Goal: Transaction & Acquisition: Subscribe to service/newsletter

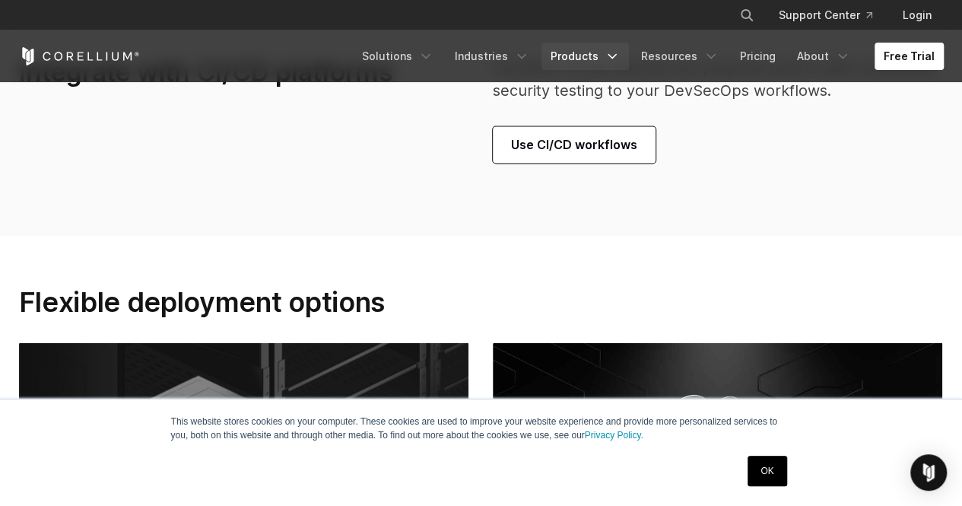
click at [586, 55] on link "Products" at bounding box center [585, 56] width 87 height 27
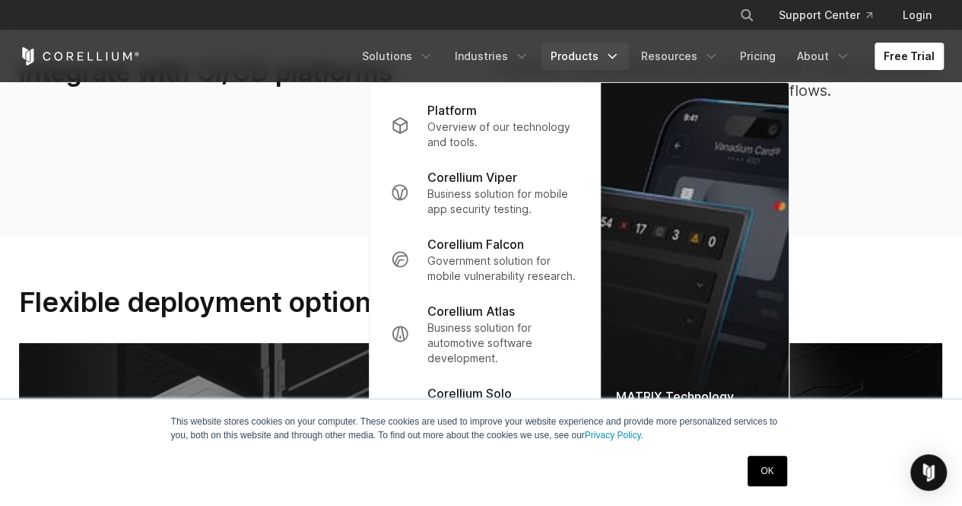
click at [768, 472] on link "OK" at bounding box center [767, 471] width 39 height 30
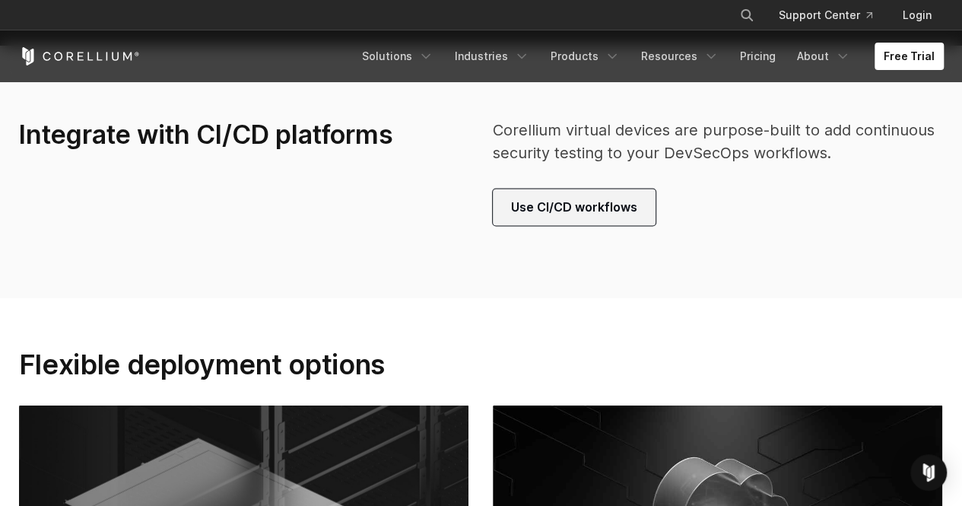
scroll to position [4058, 0]
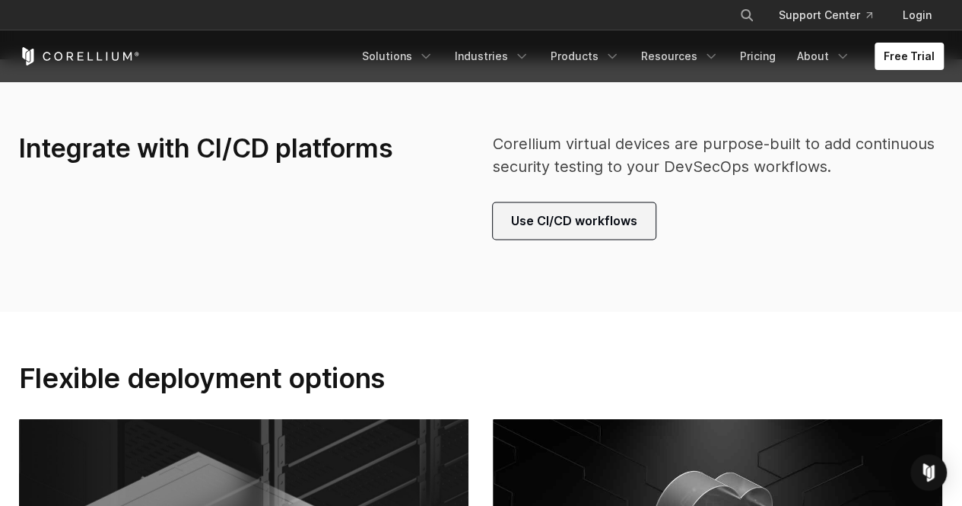
click at [558, 218] on span "Use CI/CD workflows" at bounding box center [574, 221] width 126 height 18
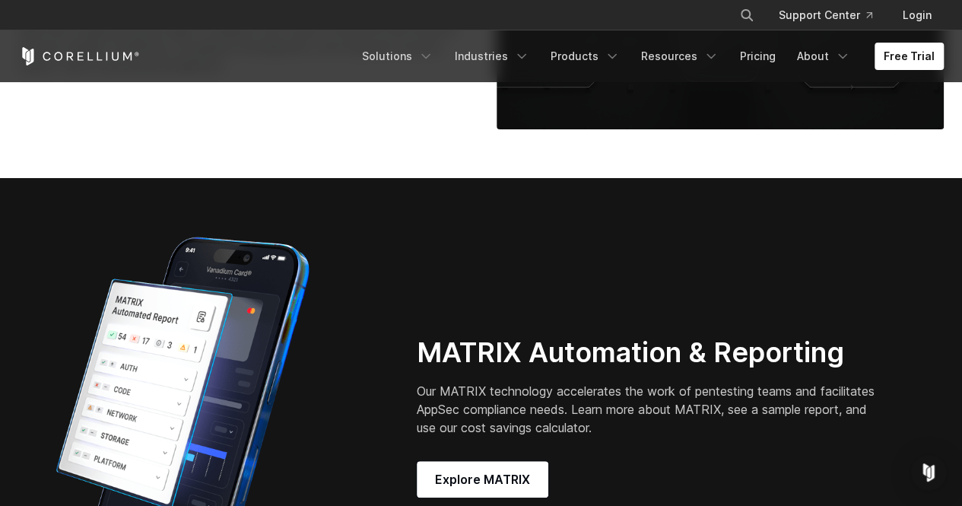
scroll to position [3450, 0]
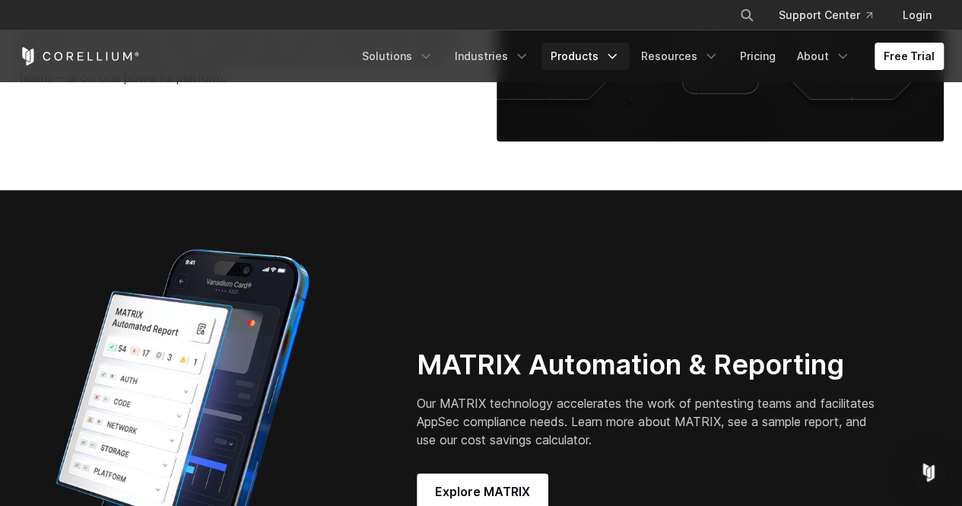
click at [606, 58] on link "Products" at bounding box center [585, 56] width 87 height 27
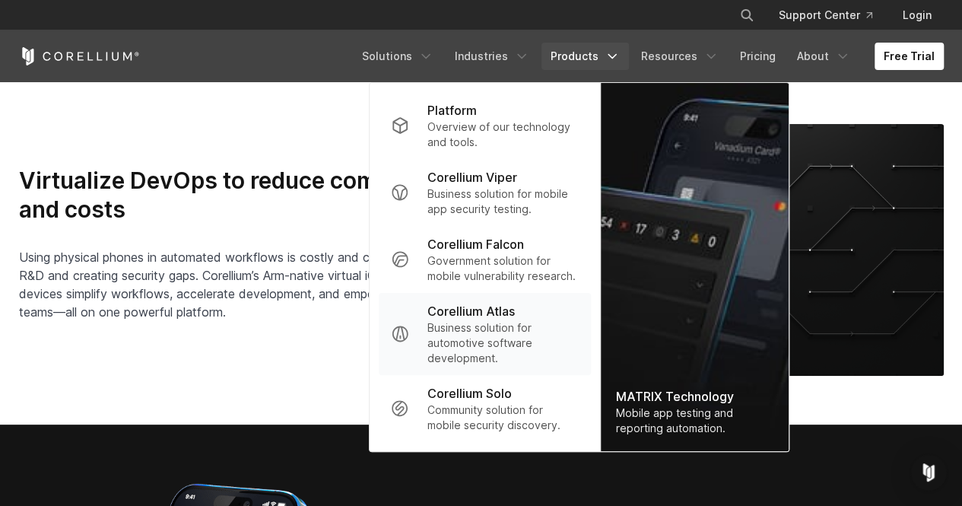
scroll to position [3297, 0]
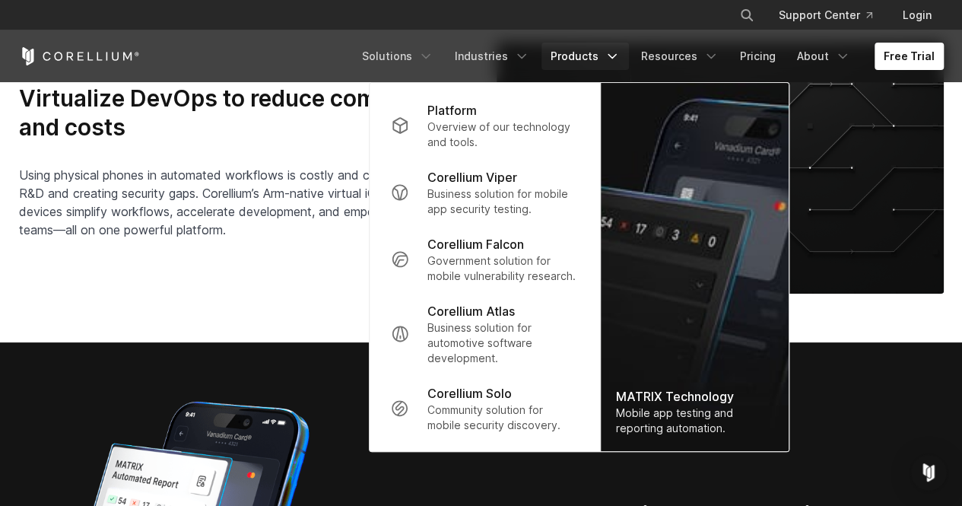
click at [706, 416] on div "Mobile app testing and reporting automation." at bounding box center [695, 421] width 158 height 30
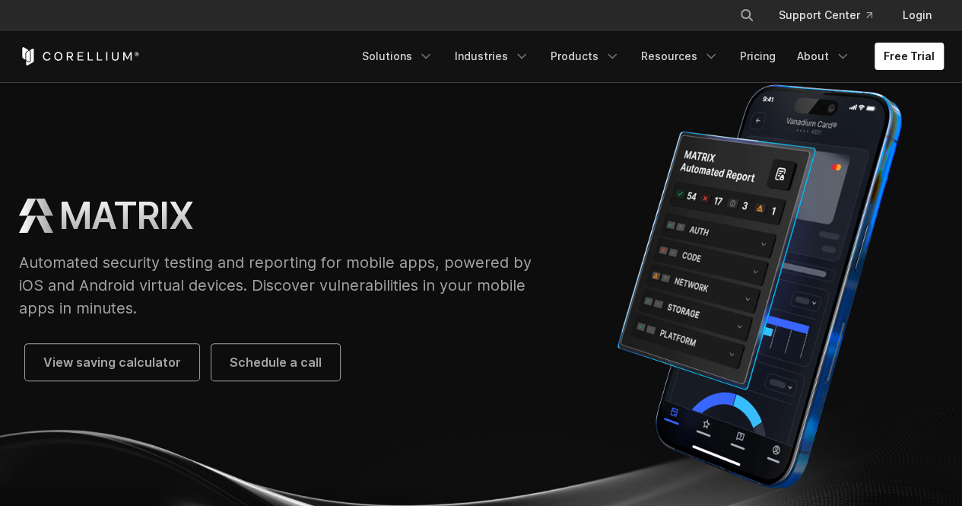
scroll to position [228, 0]
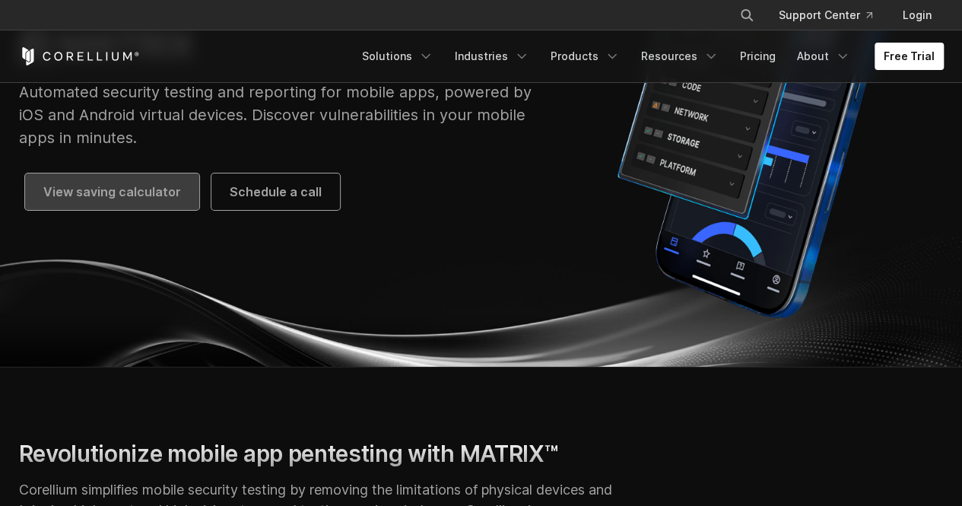
click at [151, 179] on link "View saving calculator" at bounding box center [112, 191] width 174 height 37
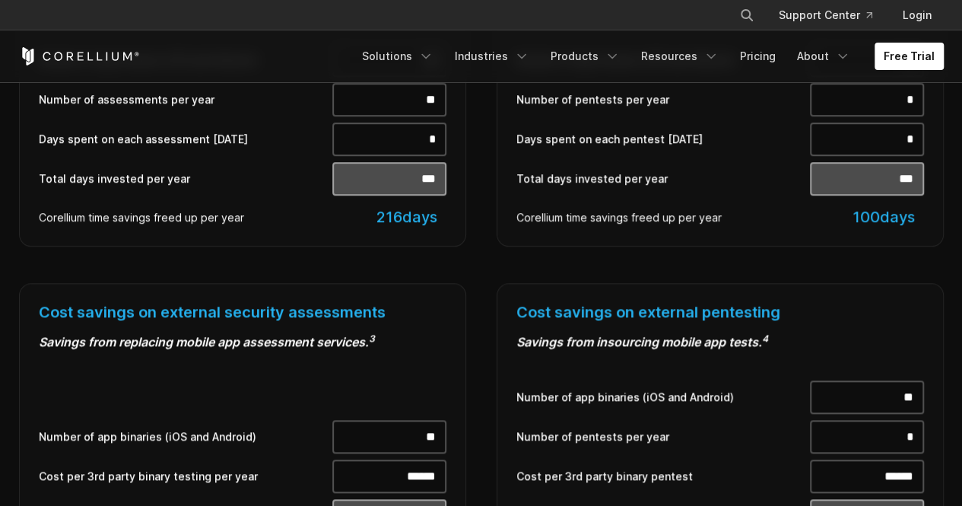
scroll to position [265, 0]
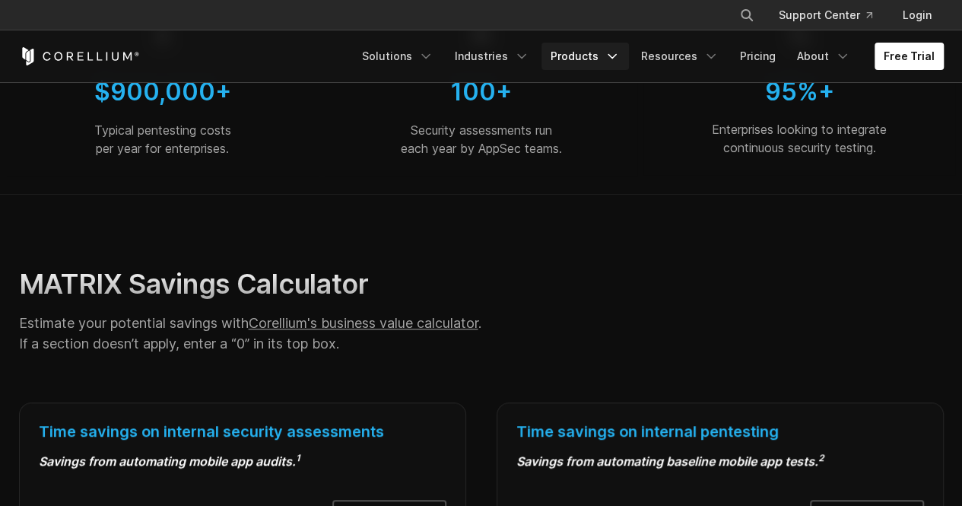
click at [593, 56] on link "Products" at bounding box center [585, 56] width 87 height 27
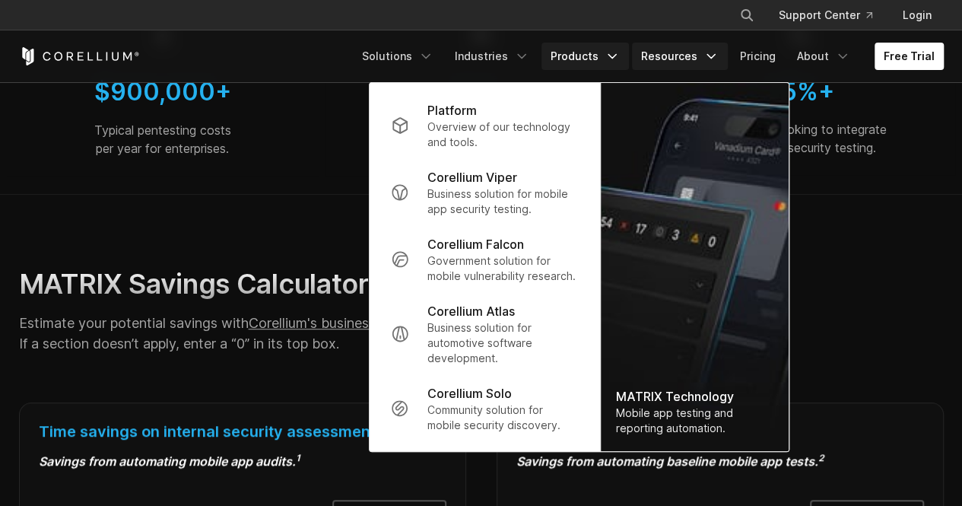
click at [666, 51] on link "Resources" at bounding box center [680, 56] width 96 height 27
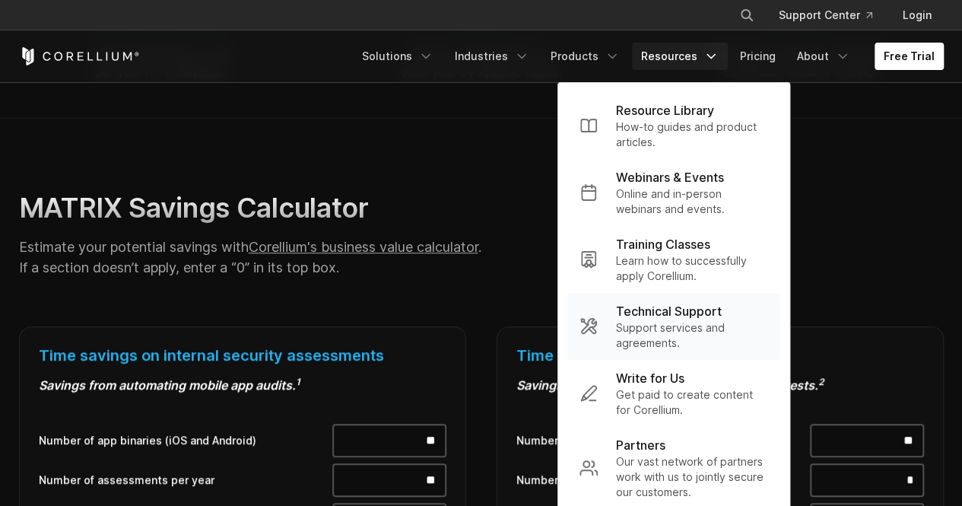
scroll to position [493, 0]
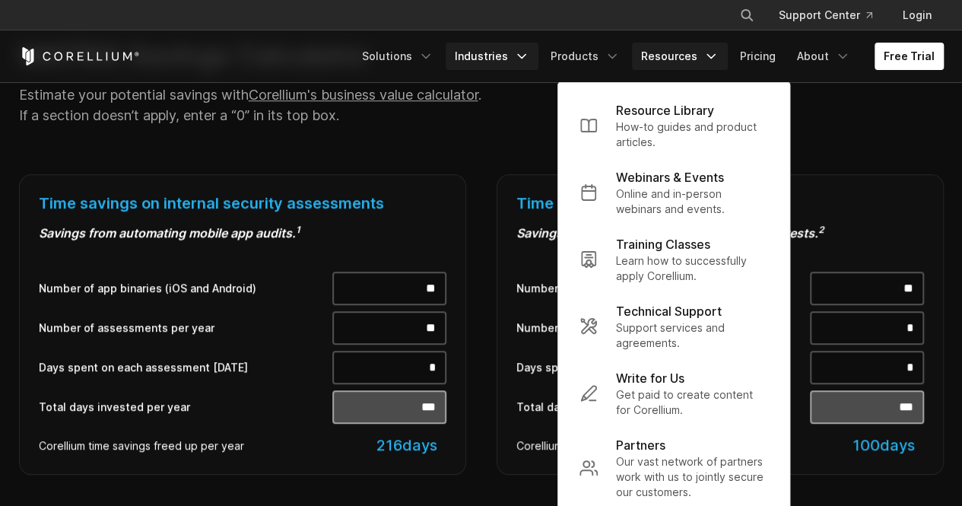
click at [484, 43] on link "Industries" at bounding box center [492, 56] width 93 height 27
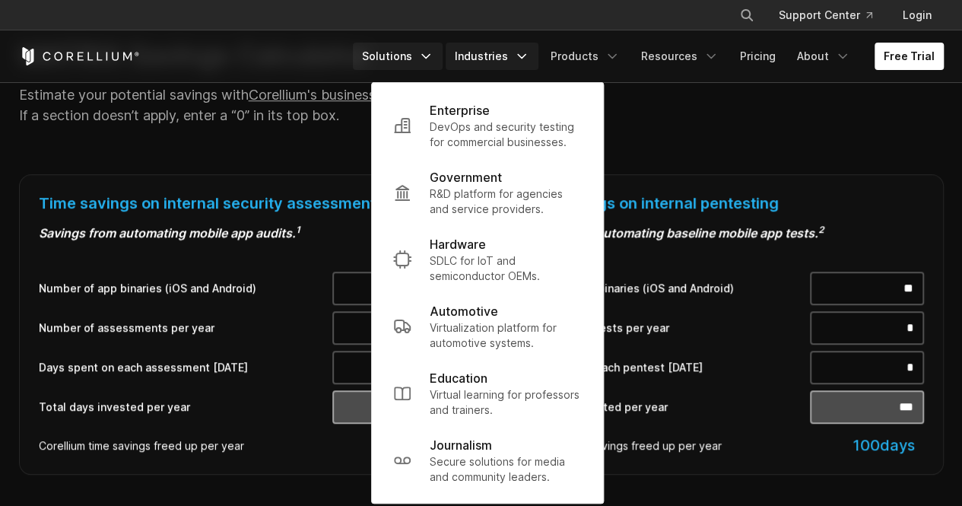
click at [417, 52] on link "Solutions" at bounding box center [398, 56] width 90 height 27
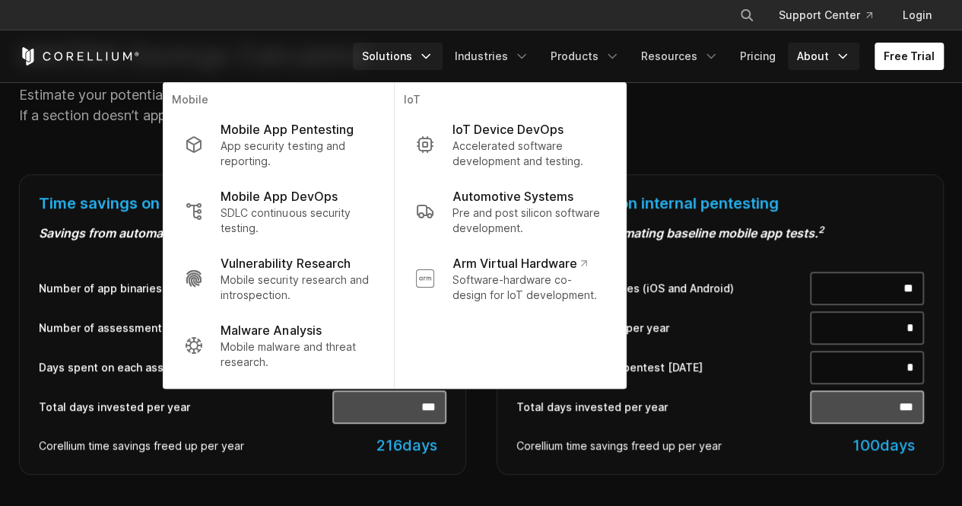
click at [794, 46] on link "About" at bounding box center [824, 56] width 72 height 27
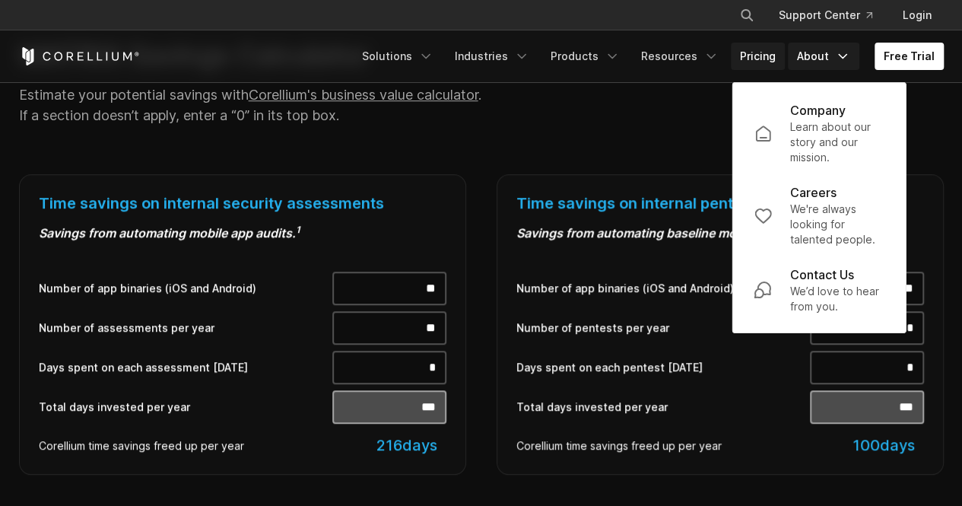
click at [758, 56] on link "Pricing" at bounding box center [758, 56] width 54 height 27
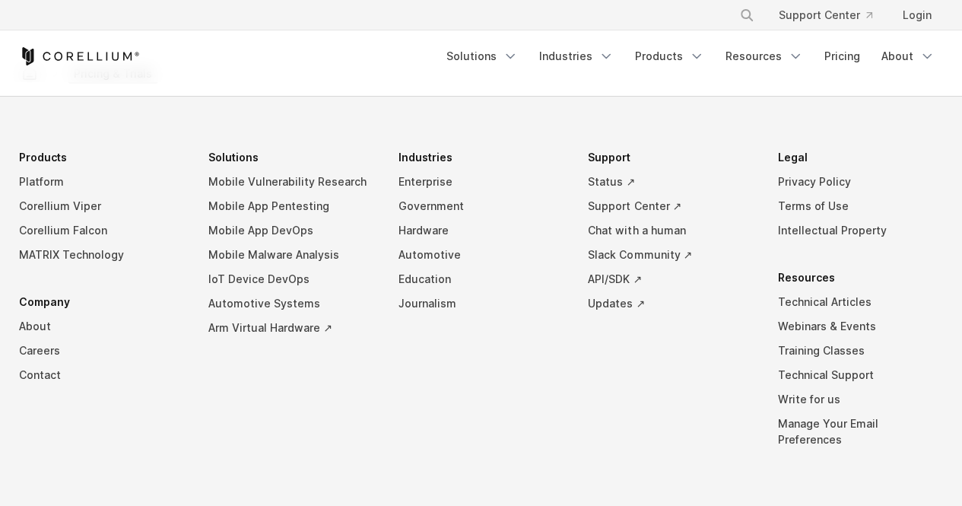
scroll to position [2739, 0]
